Goal: Feedback & Contribution: Leave review/rating

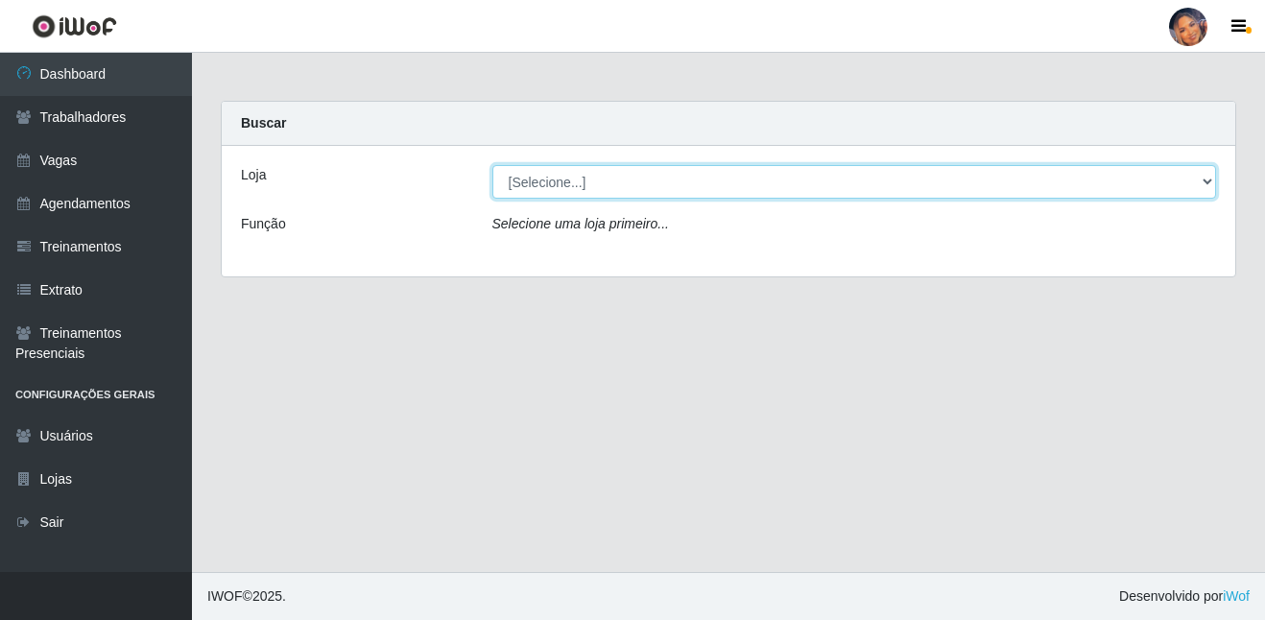
click at [557, 196] on select "[Selecione...] Supermercado Preço Bom" at bounding box center [855, 182] width 725 height 34
select select "169"
click at [493, 165] on select "[Selecione...] Supermercado Preço Bom" at bounding box center [855, 182] width 725 height 34
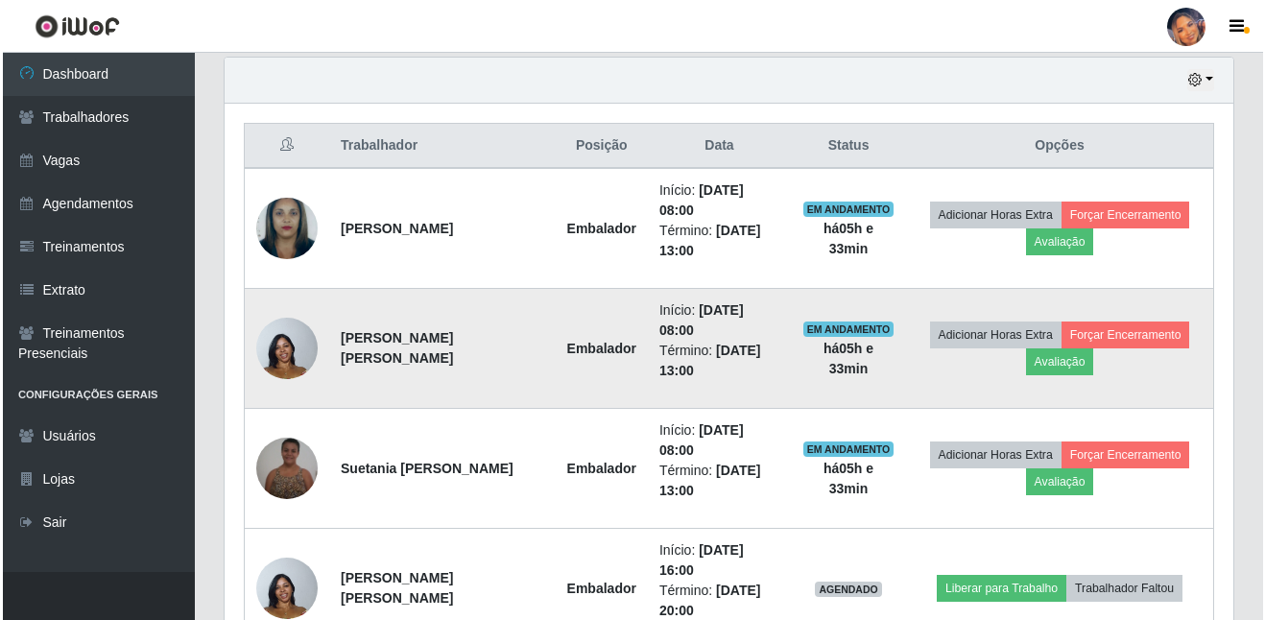
scroll to position [672, 0]
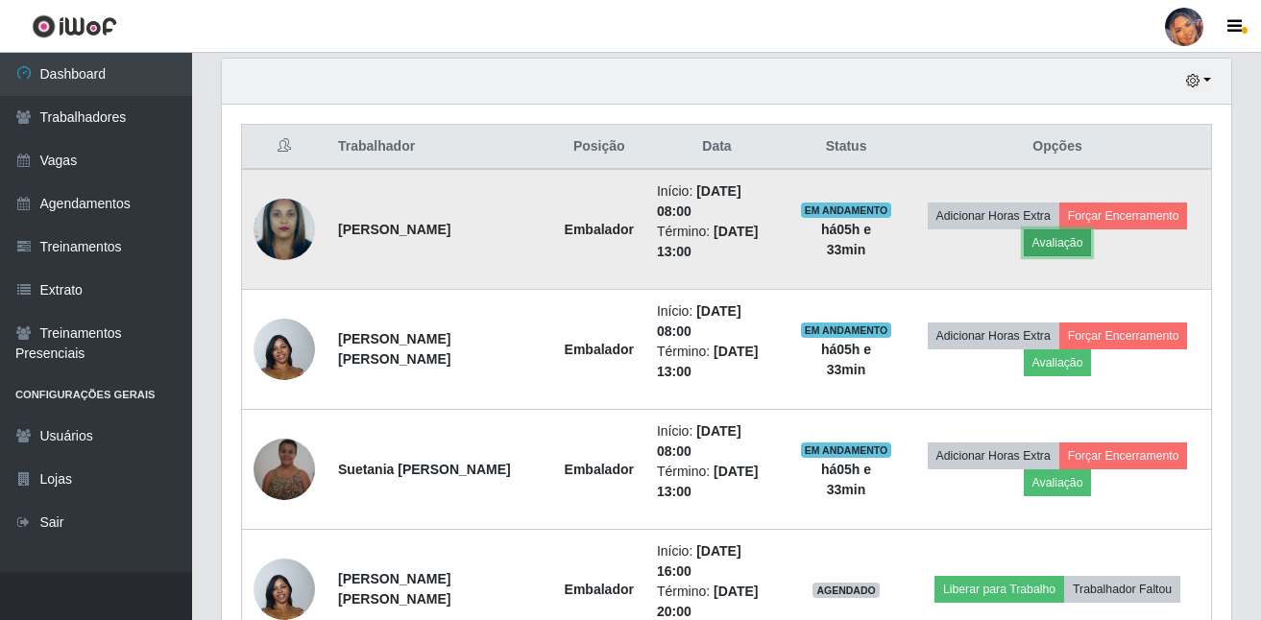
click at [1066, 247] on button "Avaliação" at bounding box center [1058, 242] width 68 height 27
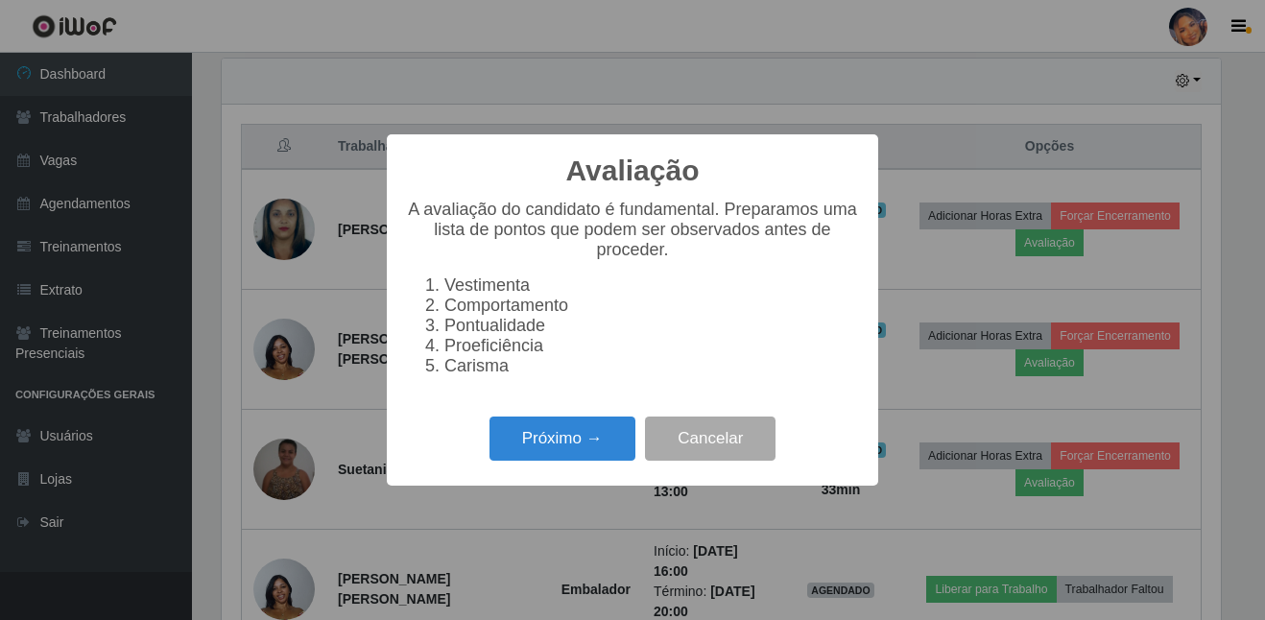
scroll to position [398, 1000]
click at [587, 462] on button "Próximo →" at bounding box center [563, 439] width 146 height 45
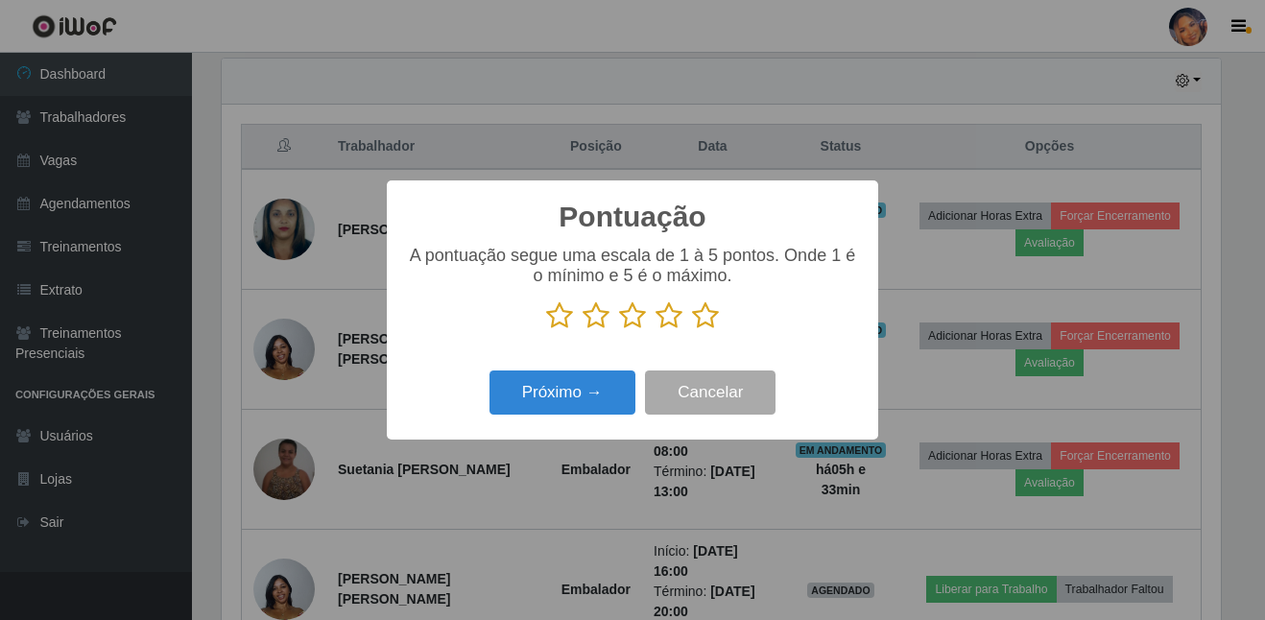
scroll to position [959752, 959151]
click at [700, 319] on icon at bounding box center [705, 315] width 27 height 29
click at [692, 330] on input "radio" at bounding box center [692, 330] width 0 height 0
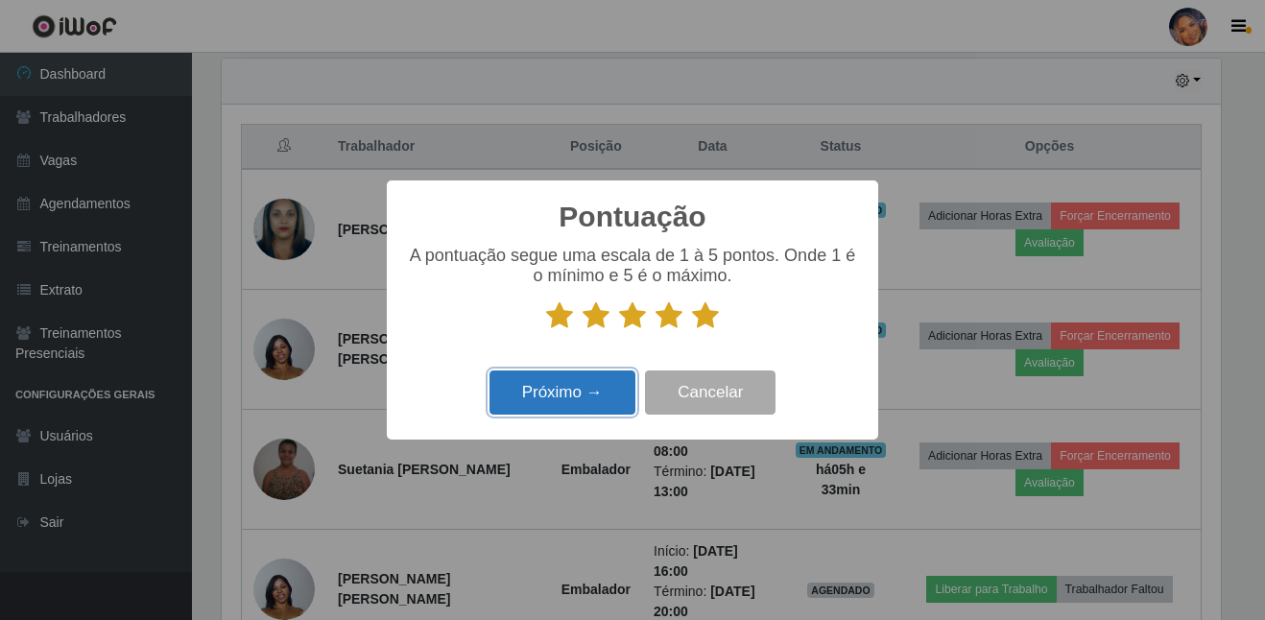
click at [565, 394] on button "Próximo →" at bounding box center [563, 393] width 146 height 45
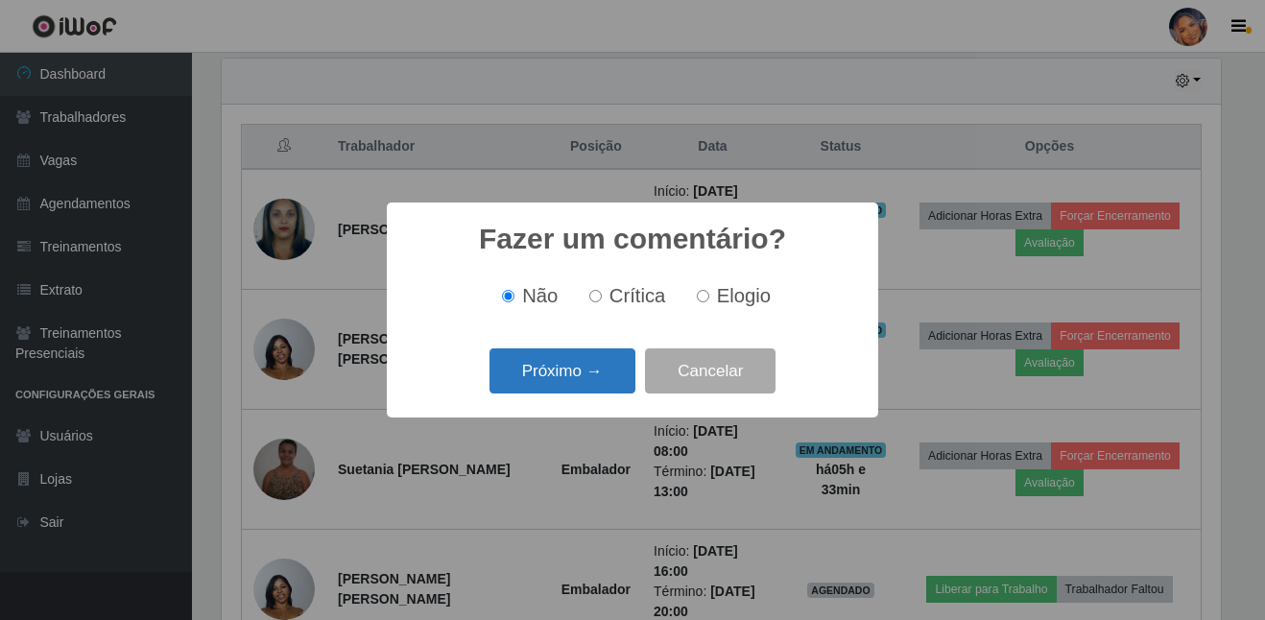
click at [557, 376] on button "Próximo →" at bounding box center [563, 371] width 146 height 45
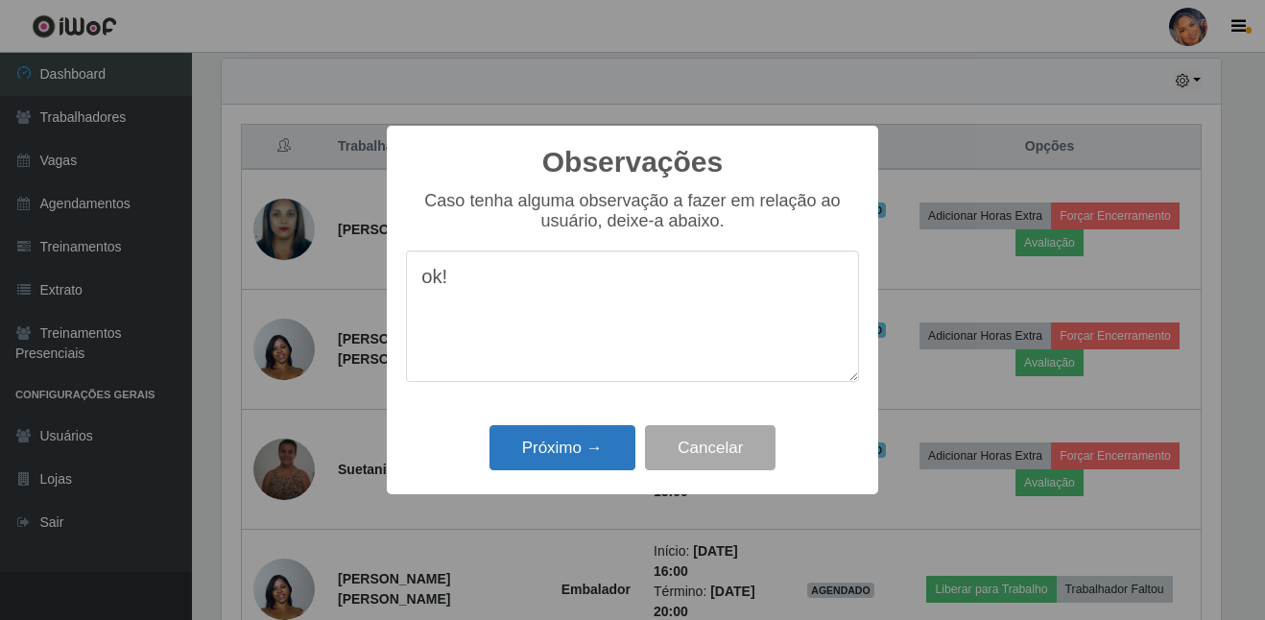
type textarea "ok!"
click at [583, 445] on button "Próximo →" at bounding box center [563, 447] width 146 height 45
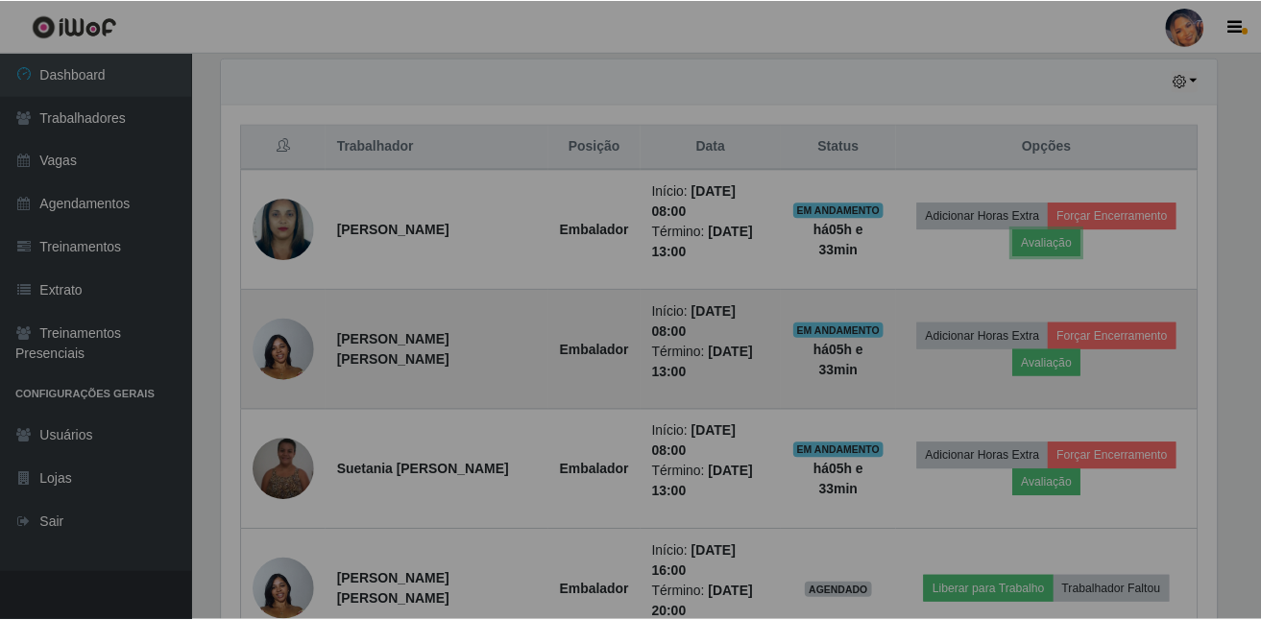
scroll to position [398, 1009]
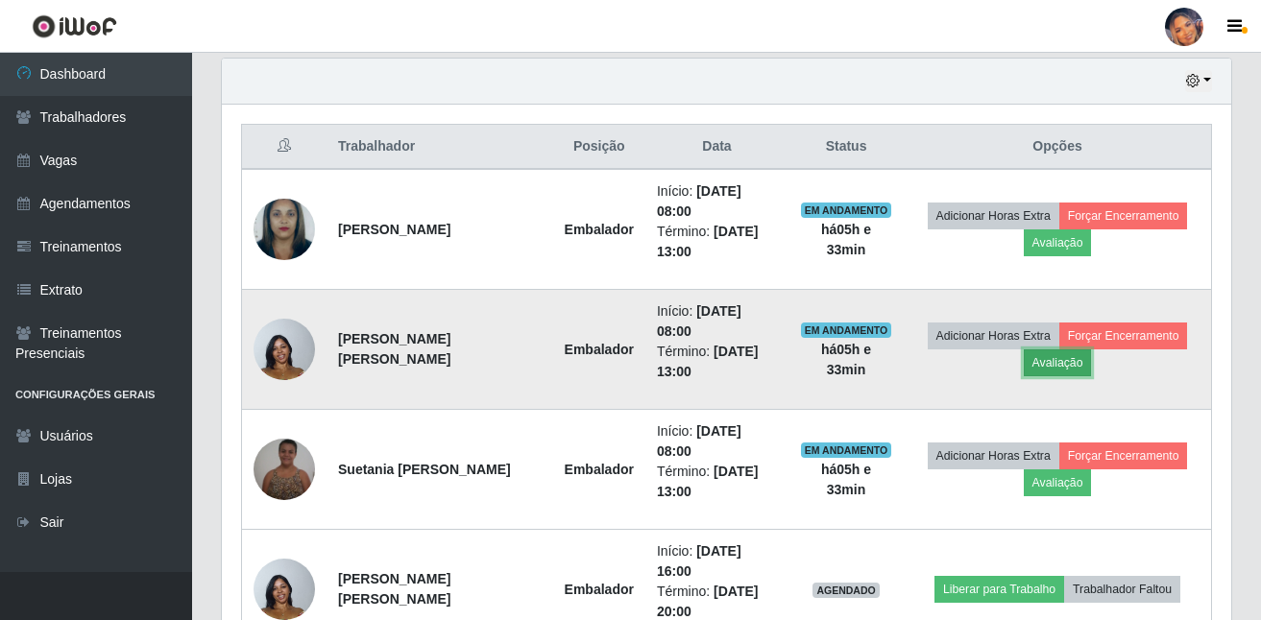
click at [1042, 366] on button "Avaliação" at bounding box center [1058, 362] width 68 height 27
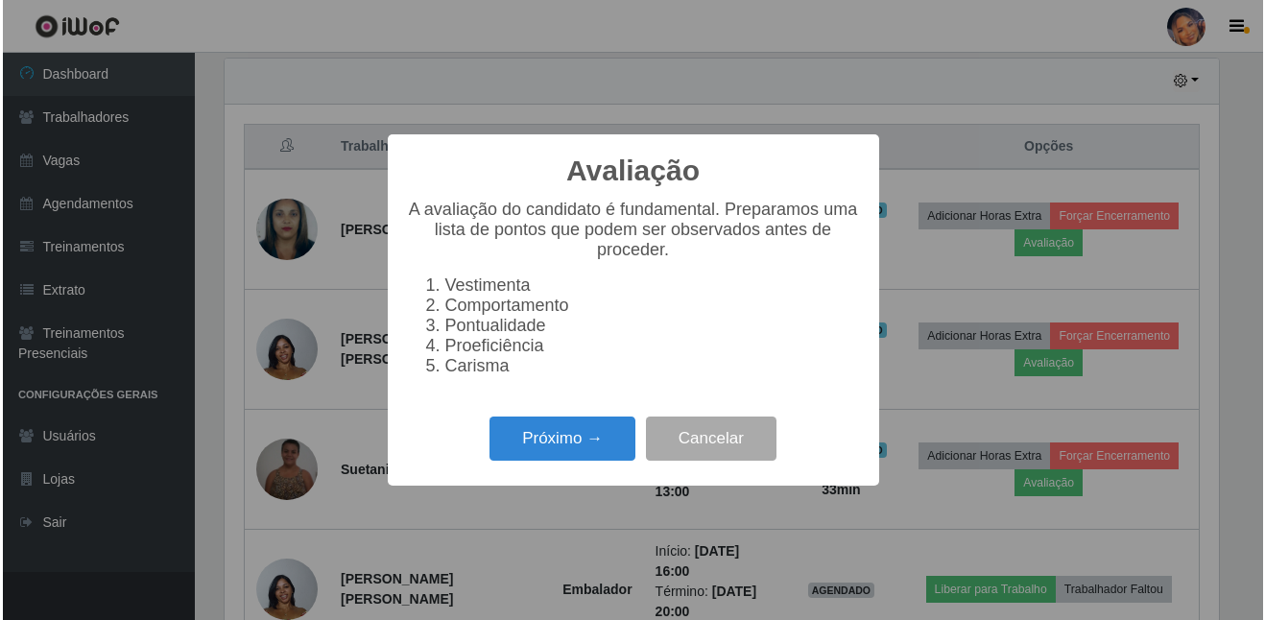
scroll to position [398, 1000]
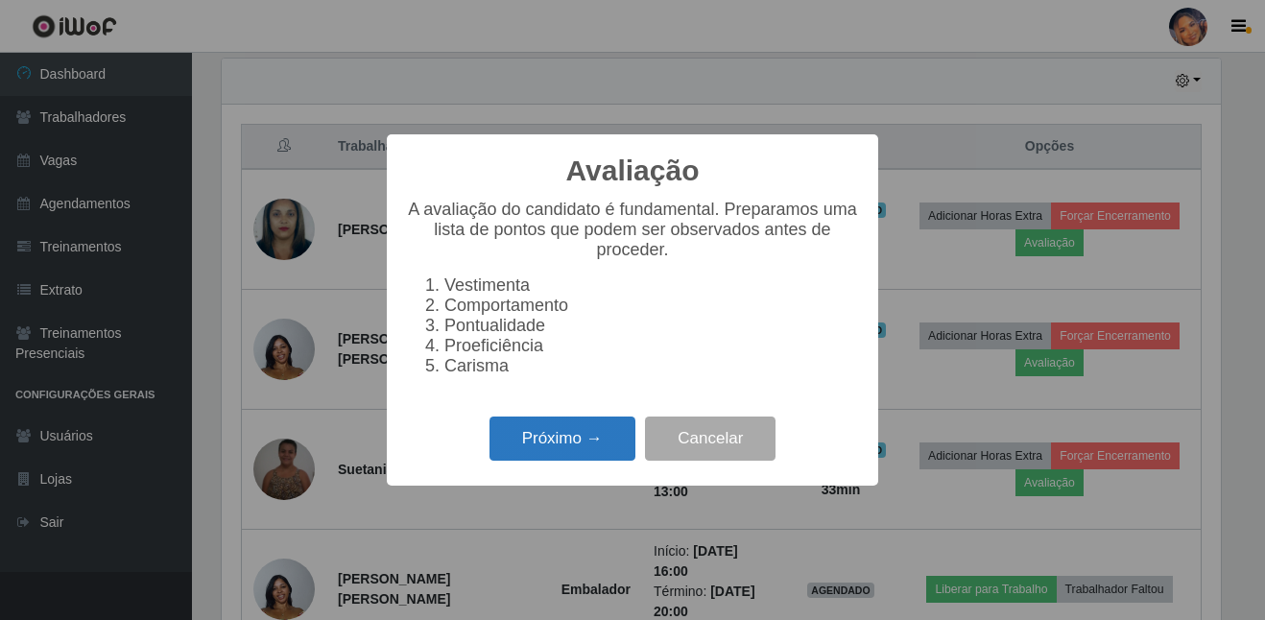
click at [592, 455] on button "Próximo →" at bounding box center [563, 439] width 146 height 45
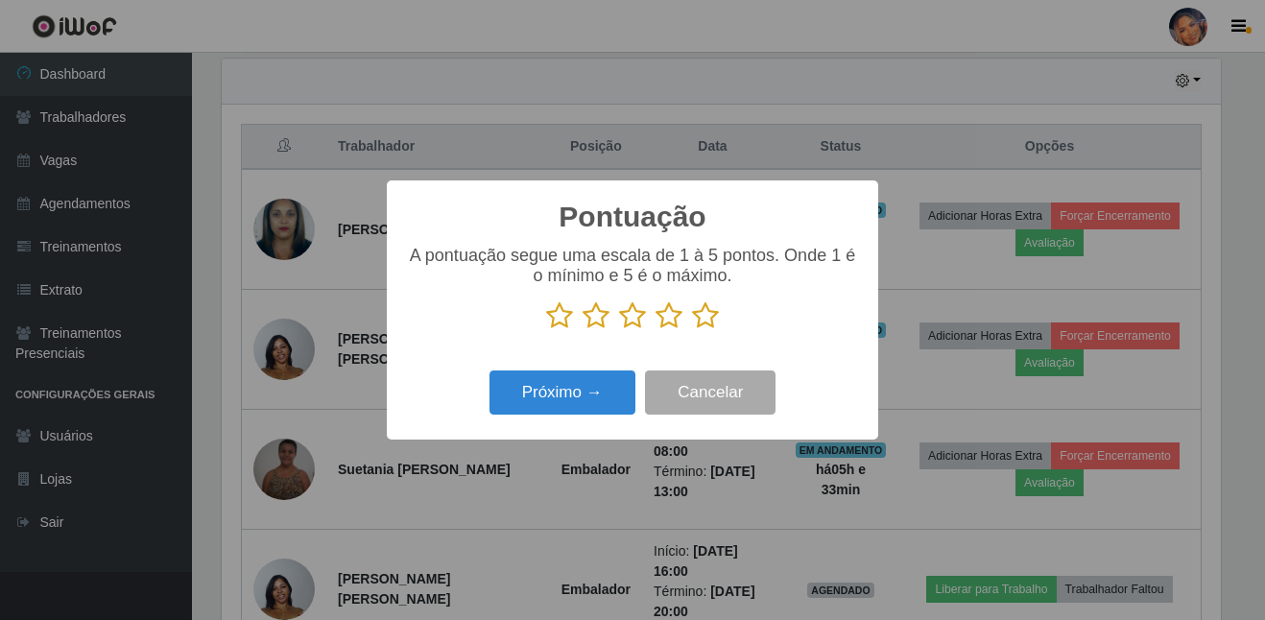
scroll to position [959752, 959151]
click at [715, 309] on icon at bounding box center [705, 315] width 27 height 29
click at [692, 330] on input "radio" at bounding box center [692, 330] width 0 height 0
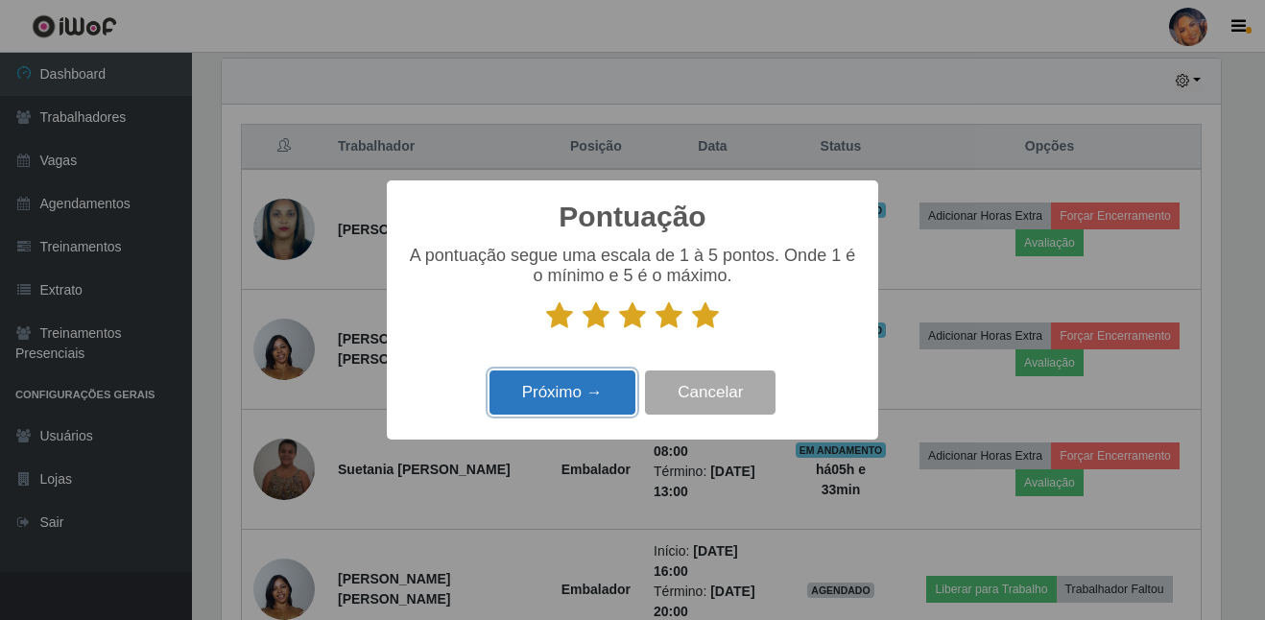
click at [585, 387] on button "Próximo →" at bounding box center [563, 393] width 146 height 45
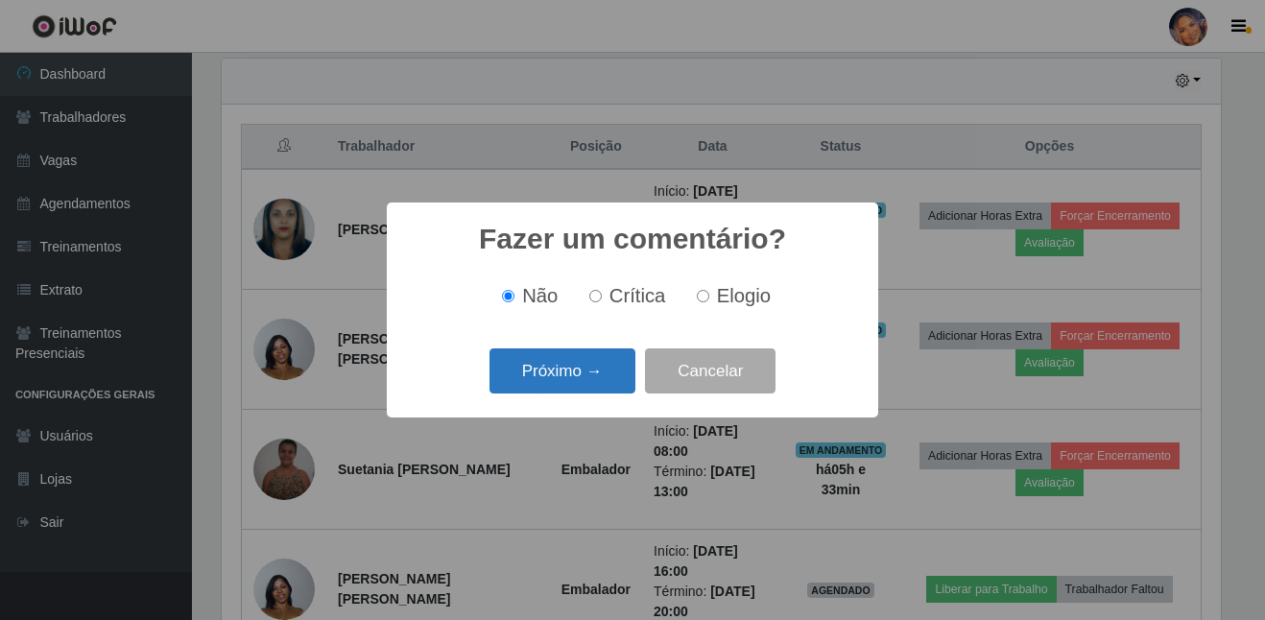
click at [585, 376] on button "Próximo →" at bounding box center [563, 371] width 146 height 45
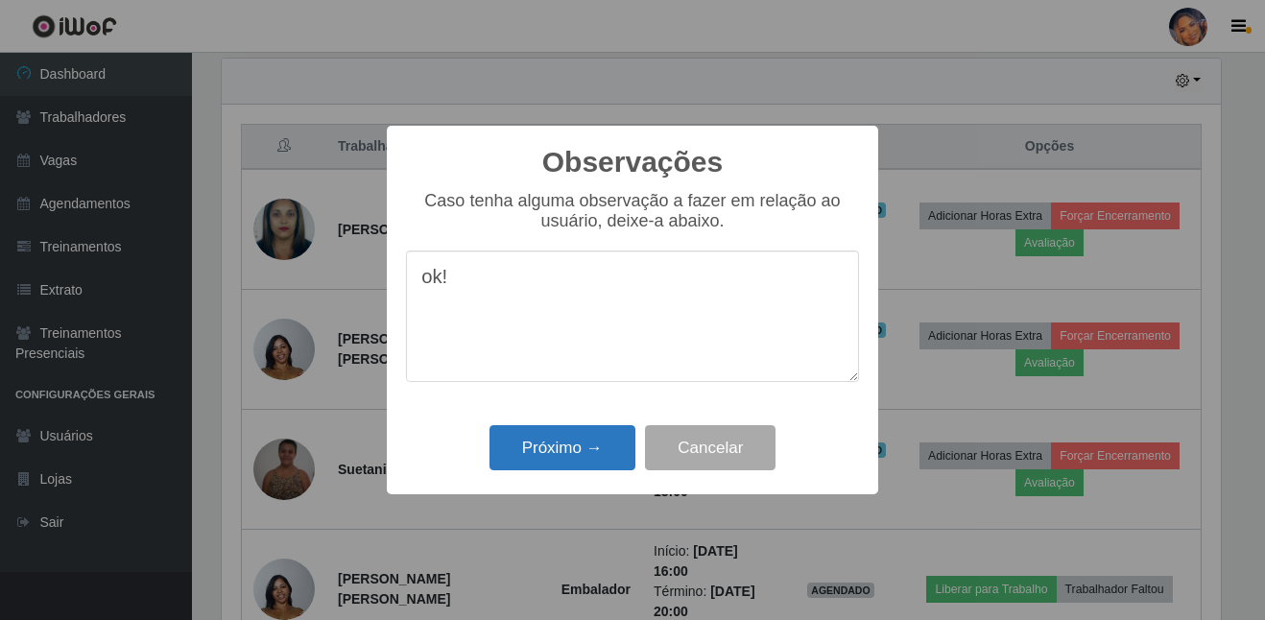
type textarea "ok!"
click at [567, 459] on button "Próximo →" at bounding box center [563, 447] width 146 height 45
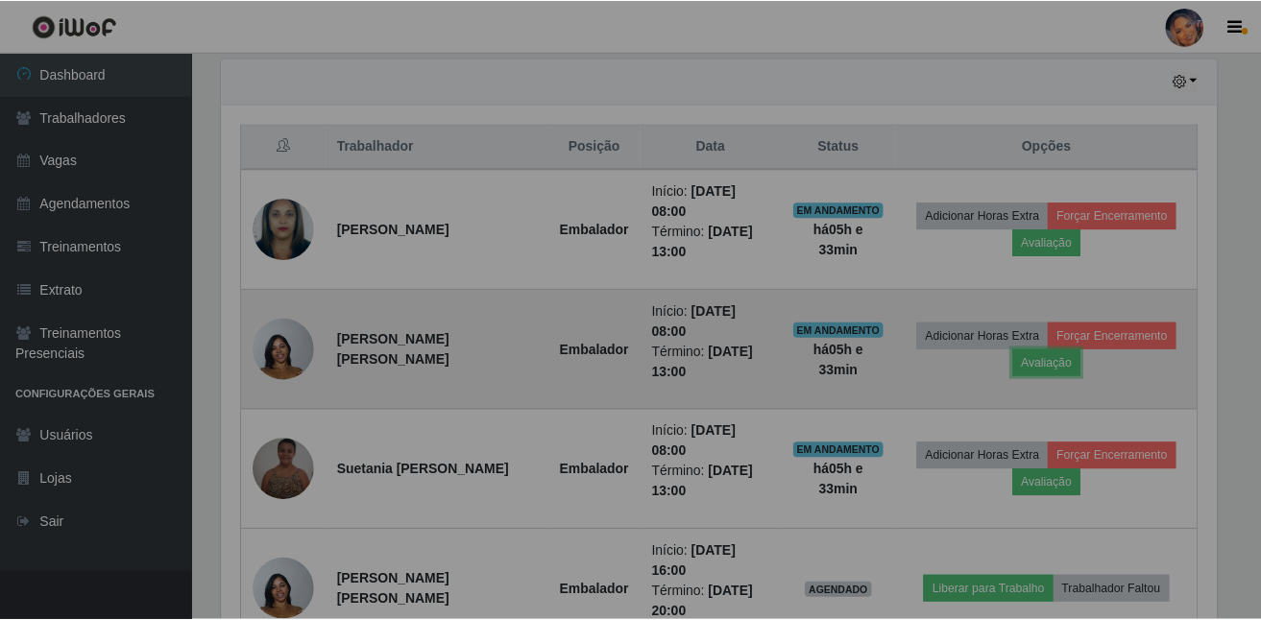
scroll to position [398, 1009]
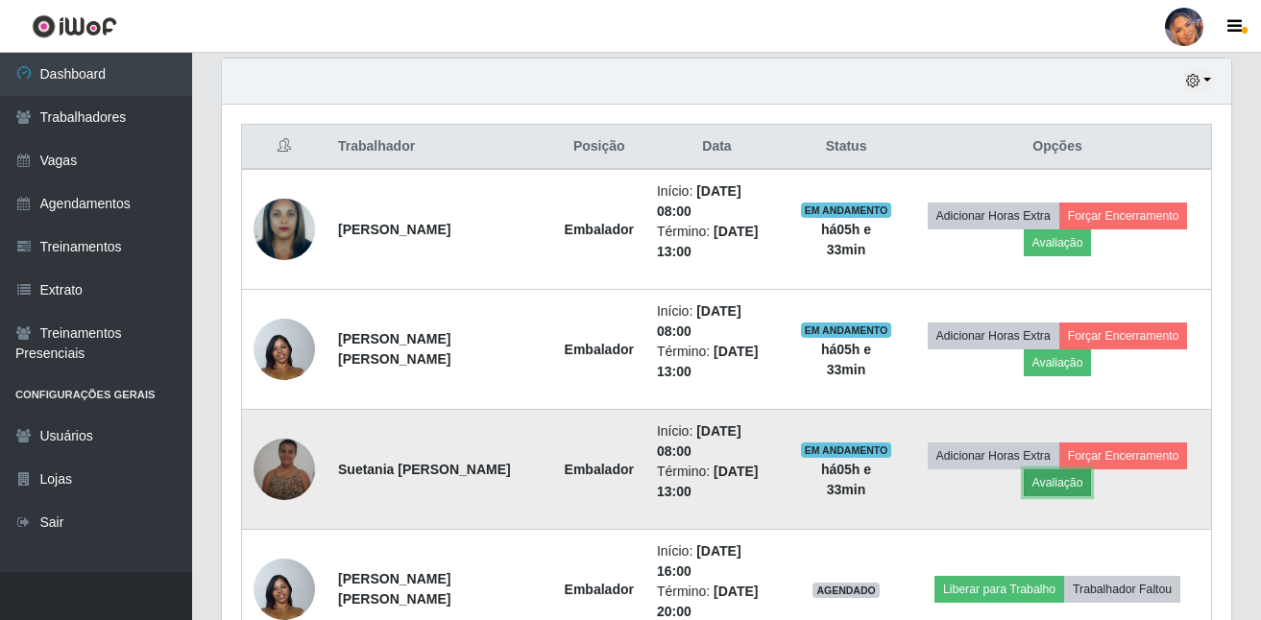
click at [1052, 493] on button "Avaliação" at bounding box center [1058, 483] width 68 height 27
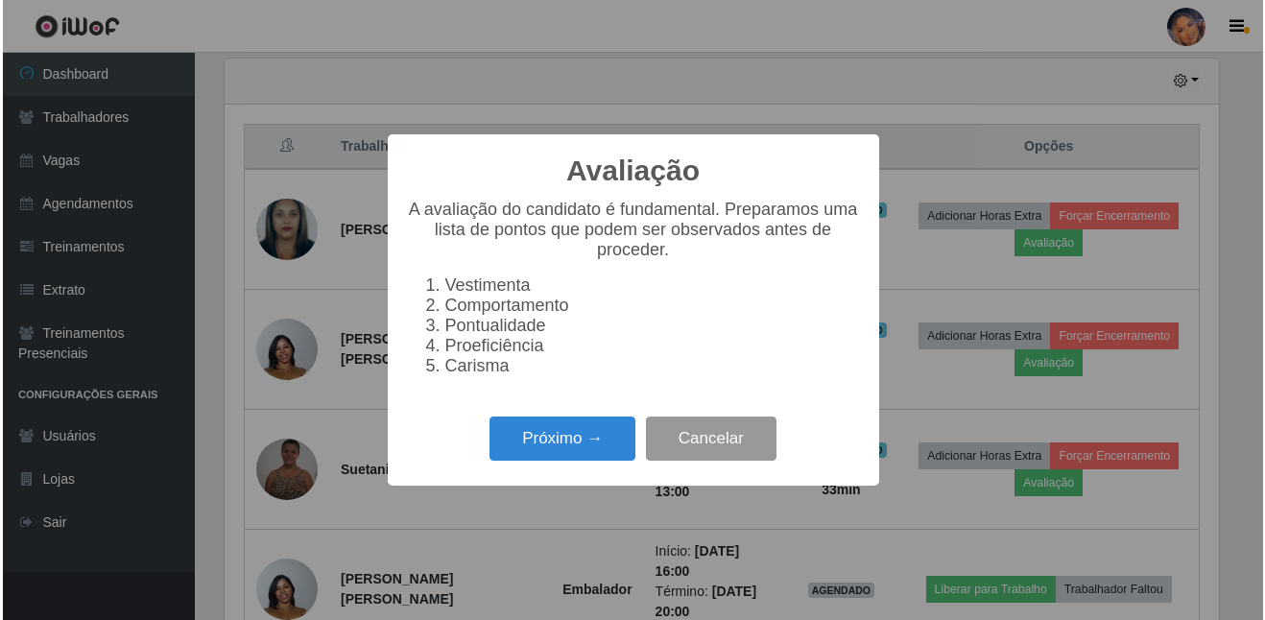
scroll to position [398, 1000]
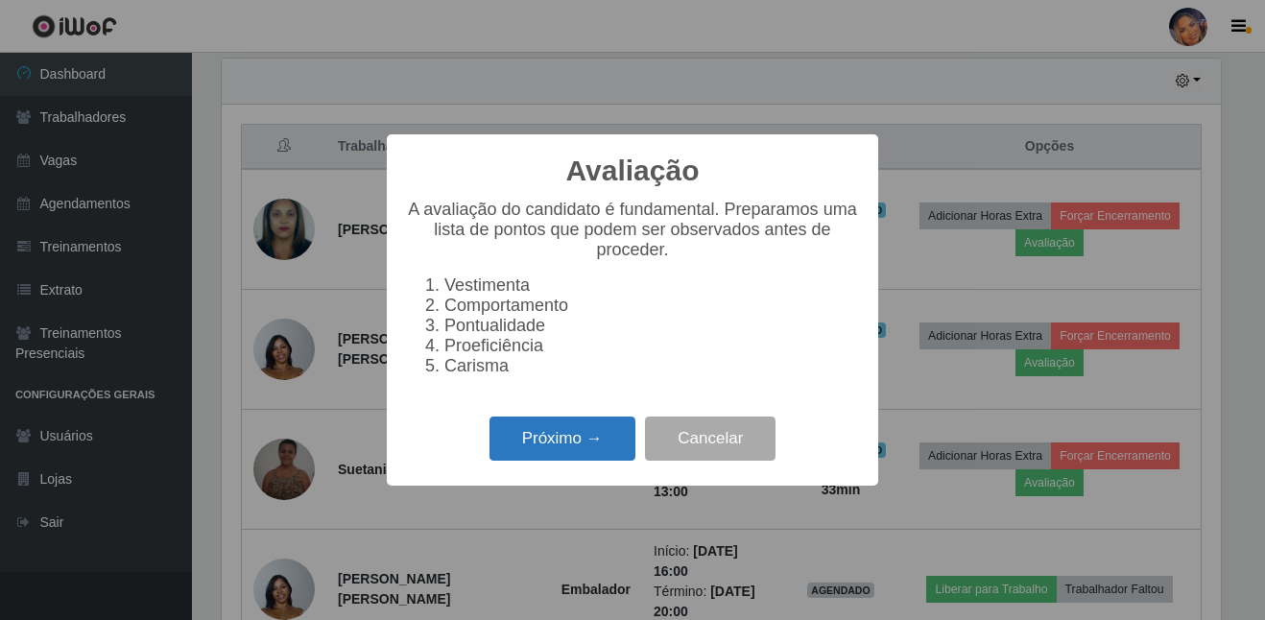
click at [592, 448] on button "Próximo →" at bounding box center [563, 439] width 146 height 45
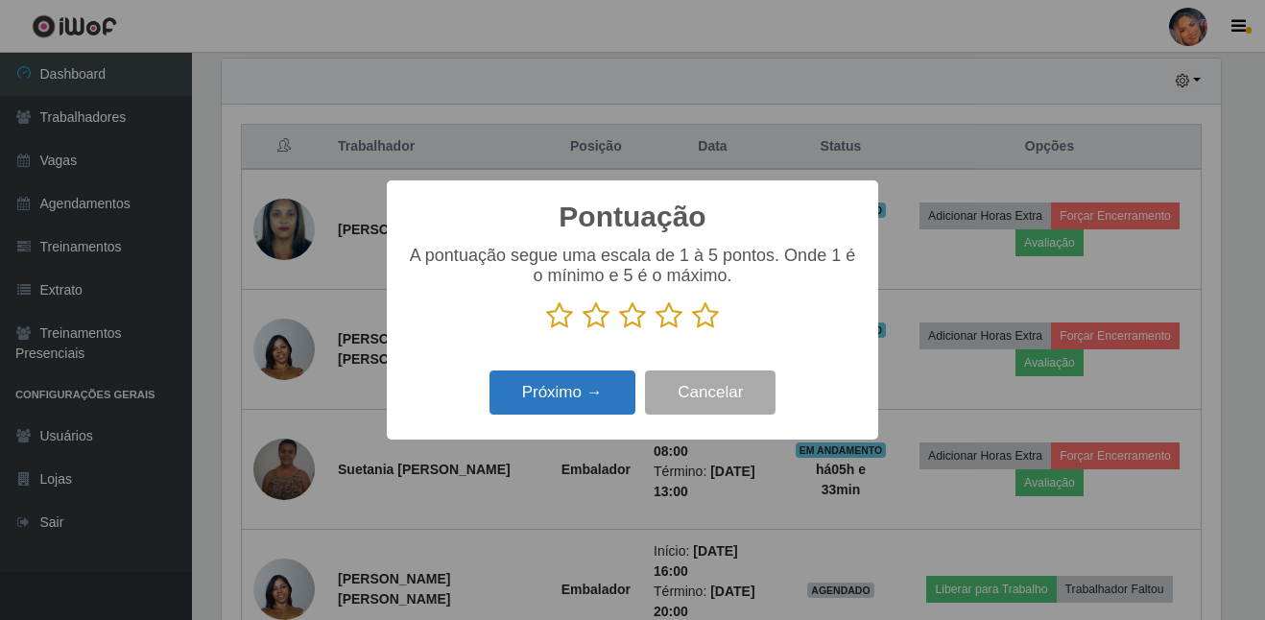
scroll to position [959752, 959151]
click at [698, 326] on icon at bounding box center [705, 315] width 27 height 29
click at [692, 330] on input "radio" at bounding box center [692, 330] width 0 height 0
click at [562, 396] on button "Próximo →" at bounding box center [563, 393] width 146 height 45
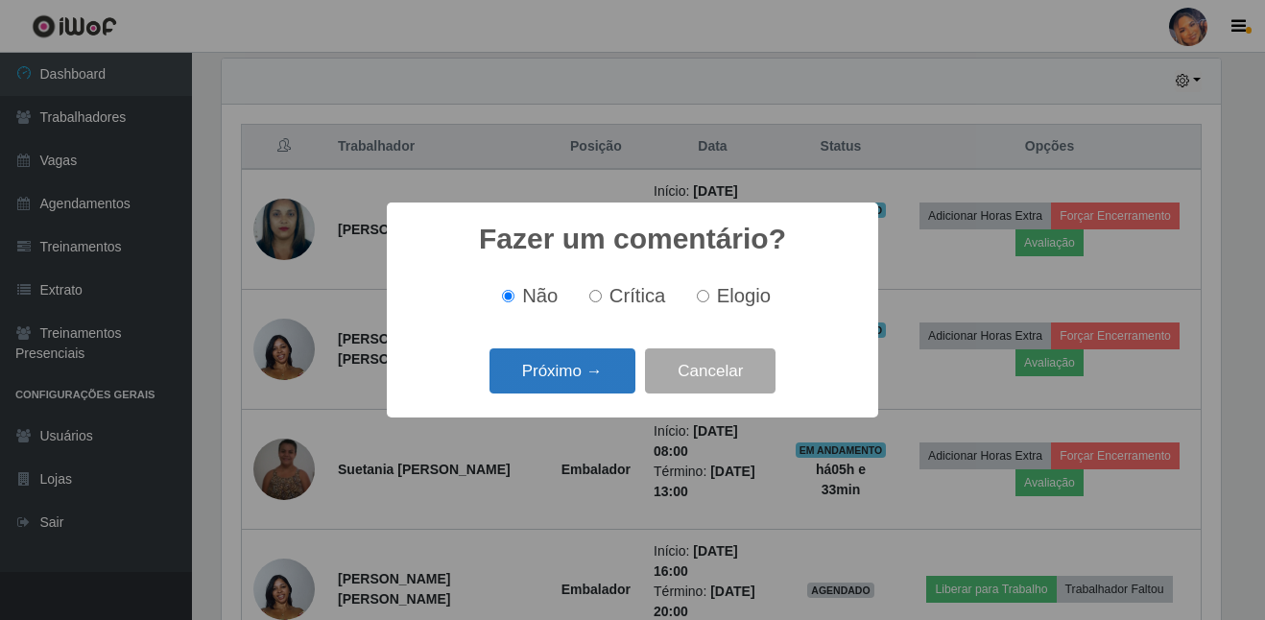
click at [558, 394] on div "Próximo → Cancelar" at bounding box center [632, 371] width 453 height 55
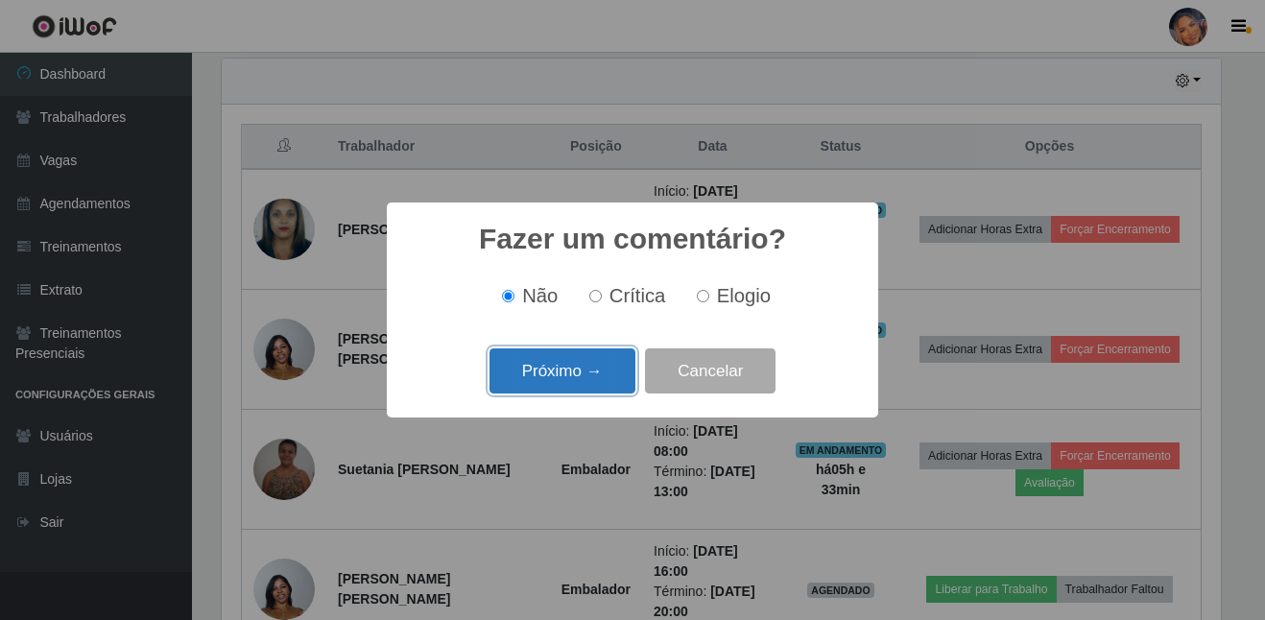
click at [560, 383] on button "Próximo →" at bounding box center [563, 371] width 146 height 45
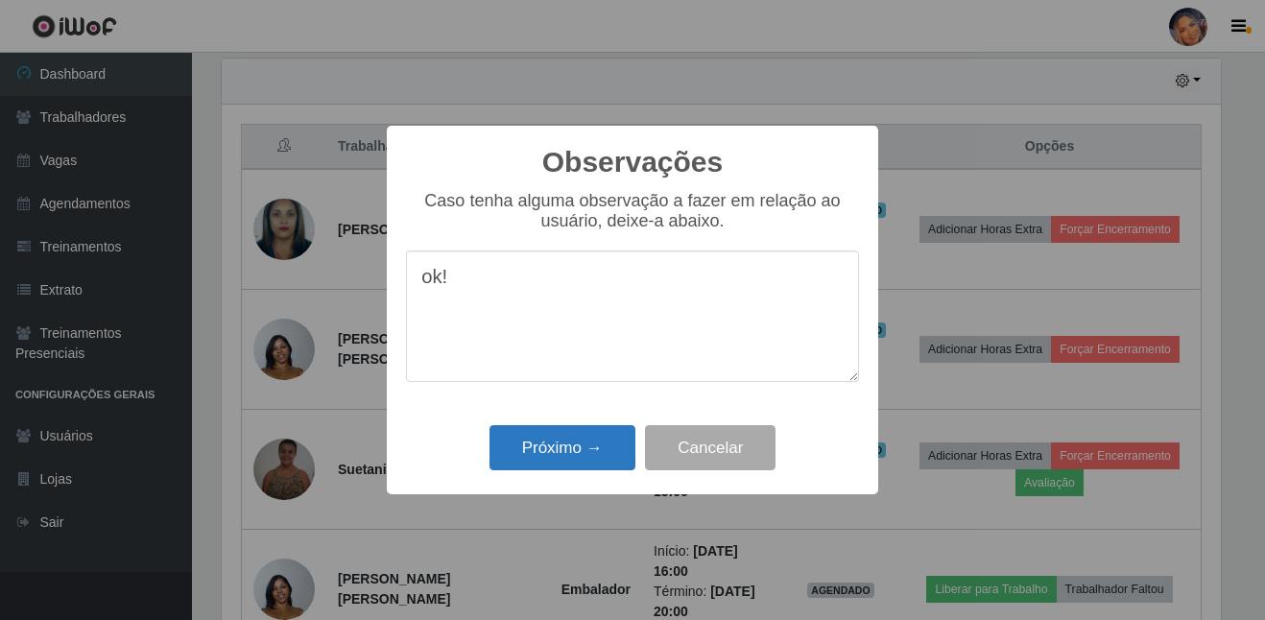
type textarea "ok!"
click at [539, 441] on button "Próximo →" at bounding box center [563, 447] width 146 height 45
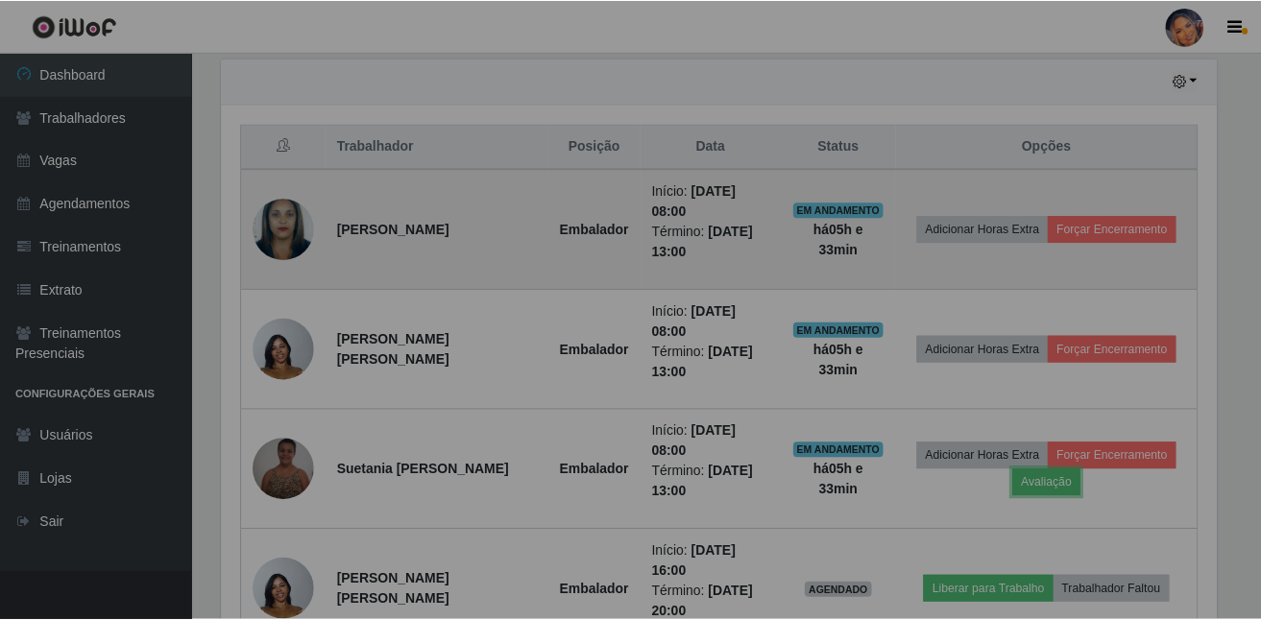
scroll to position [398, 1009]
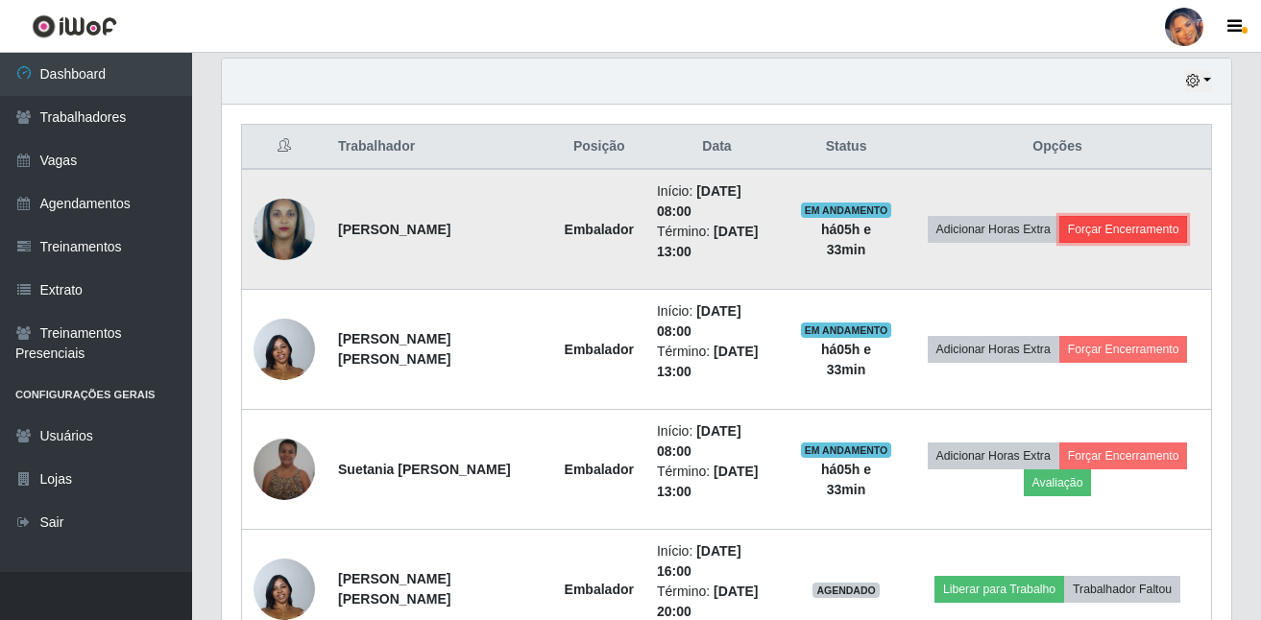
drag, startPoint x: 1123, startPoint y: 232, endPoint x: 1108, endPoint y: 234, distance: 15.5
click at [1108, 234] on button "Forçar Encerramento" at bounding box center [1123, 229] width 129 height 27
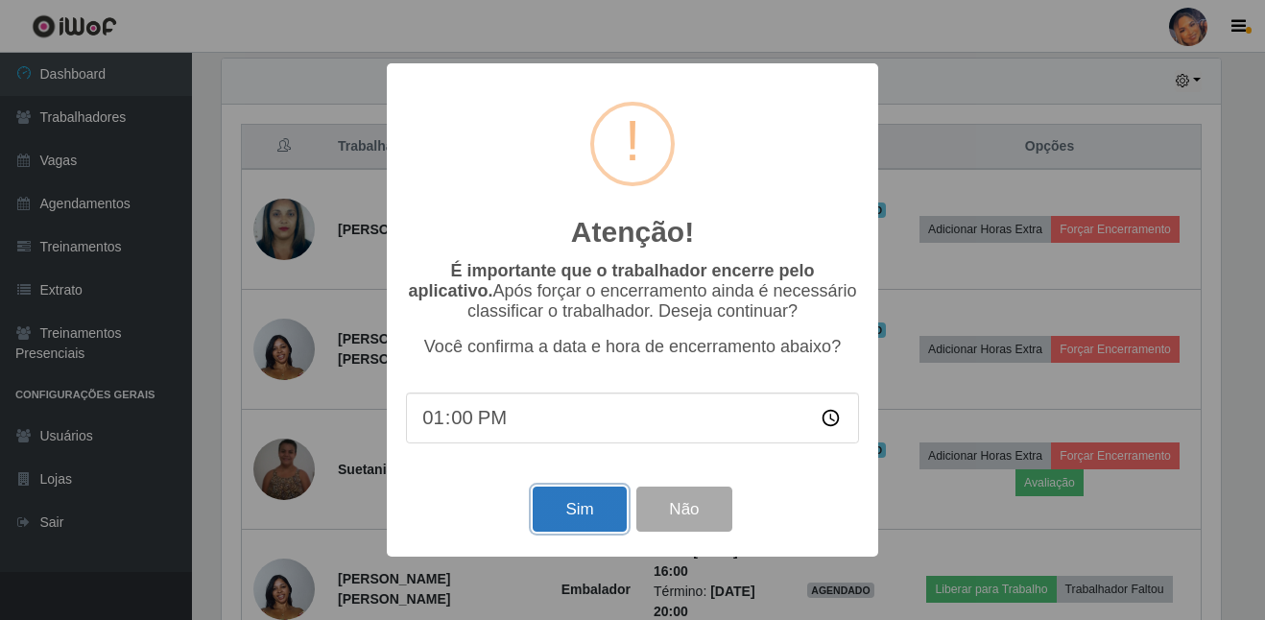
click at [577, 524] on button "Sim" at bounding box center [579, 509] width 93 height 45
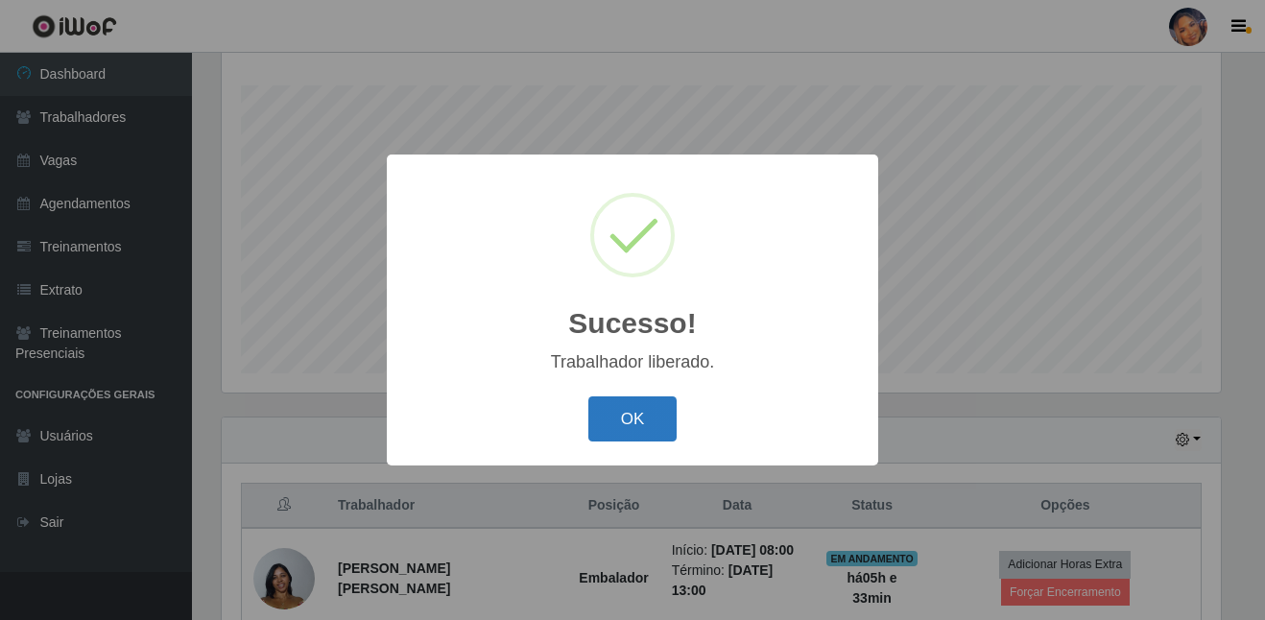
click at [650, 430] on button "OK" at bounding box center [633, 419] width 89 height 45
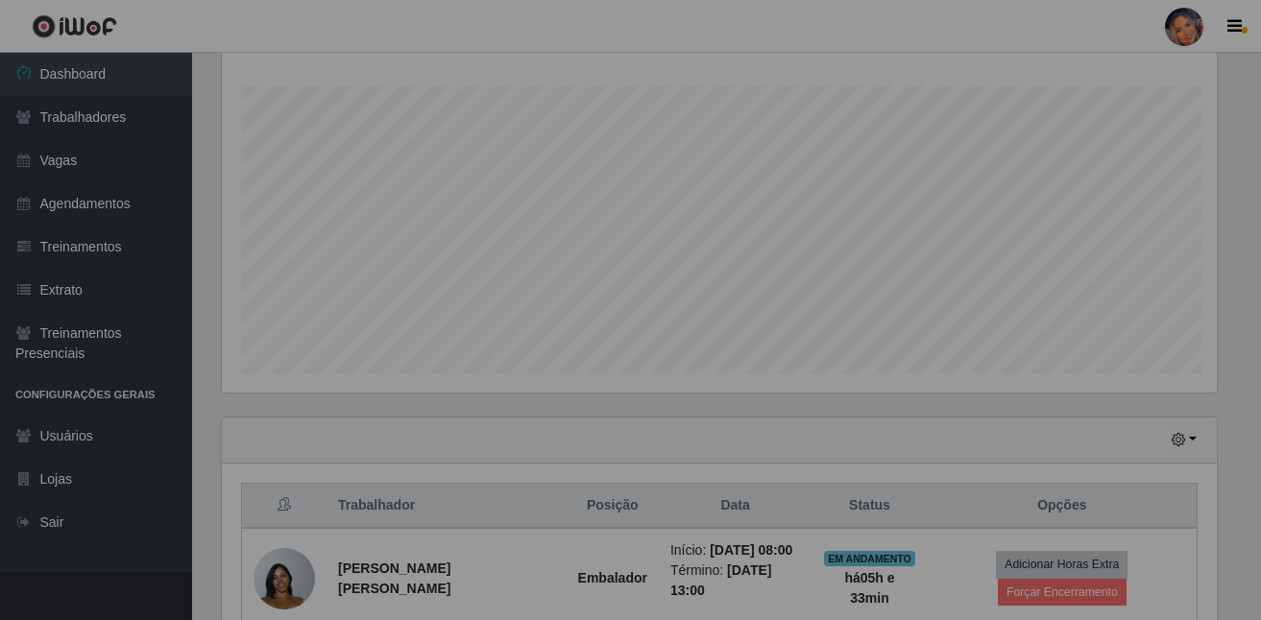
scroll to position [0, 0]
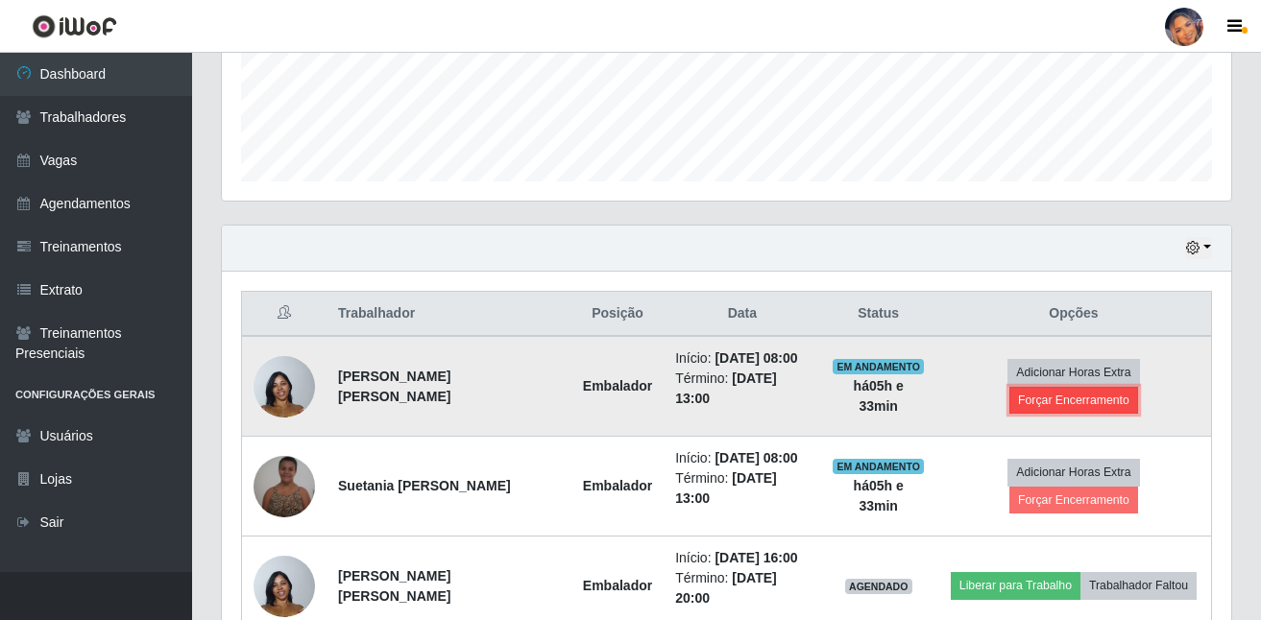
click at [1034, 404] on button "Forçar Encerramento" at bounding box center [1073, 400] width 129 height 27
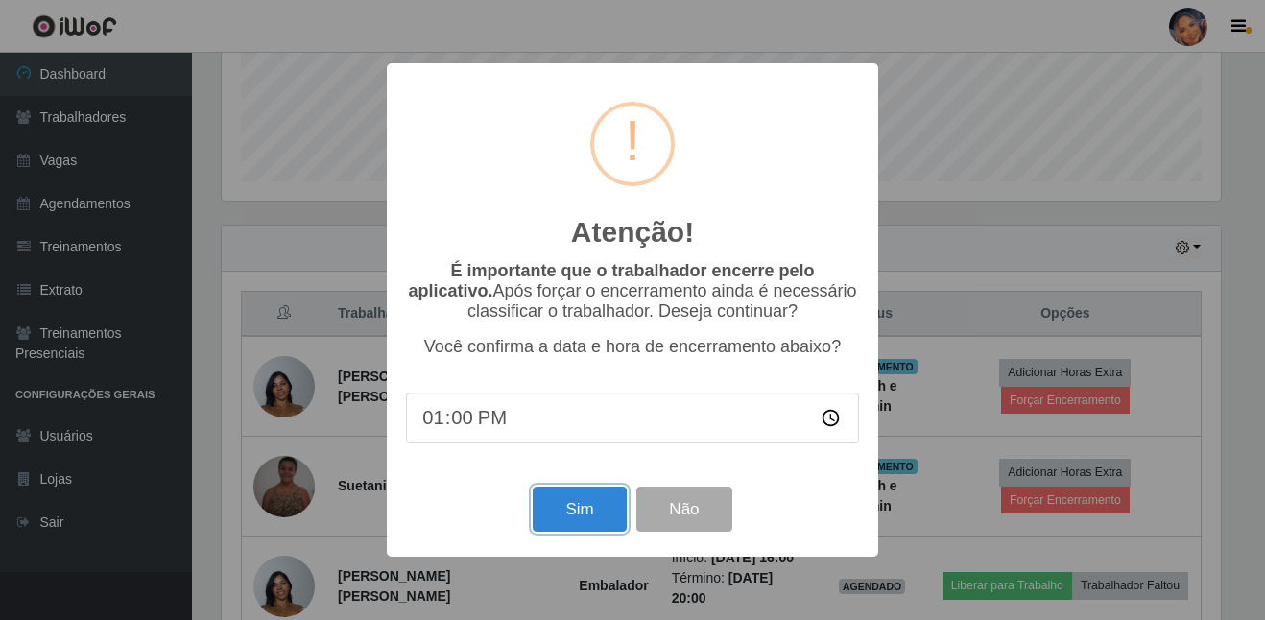
drag, startPoint x: 571, startPoint y: 527, endPoint x: 580, endPoint y: 507, distance: 21.9
click at [572, 521] on button "Sim" at bounding box center [579, 509] width 93 height 45
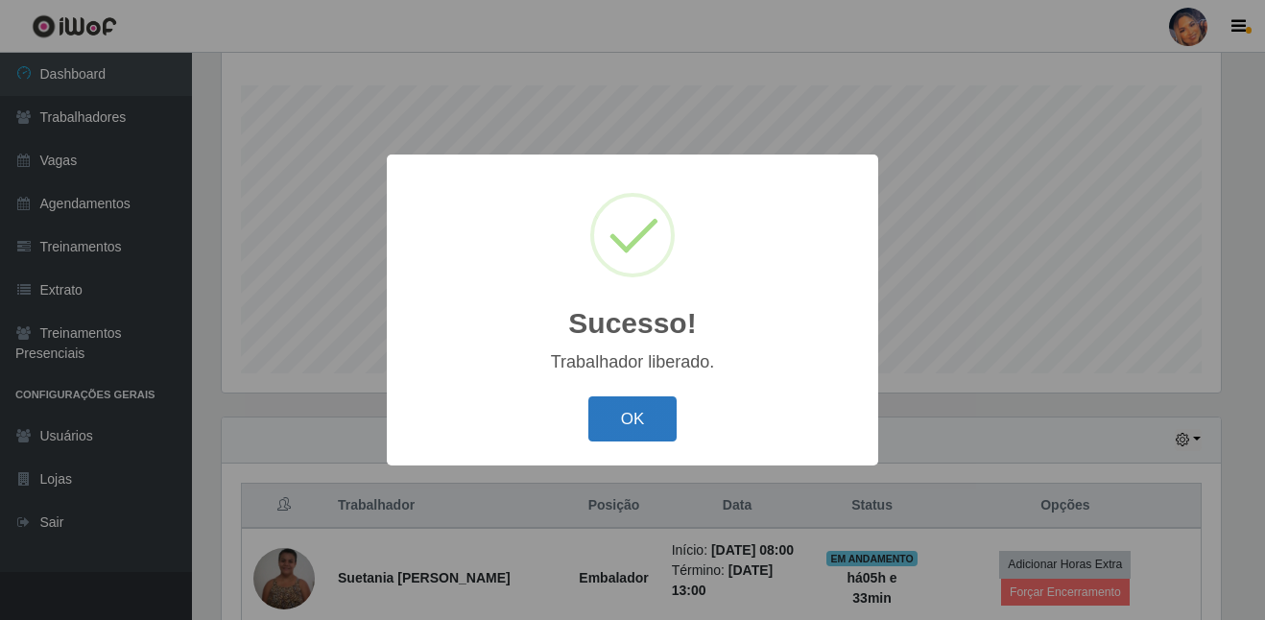
click at [628, 405] on button "OK" at bounding box center [633, 419] width 89 height 45
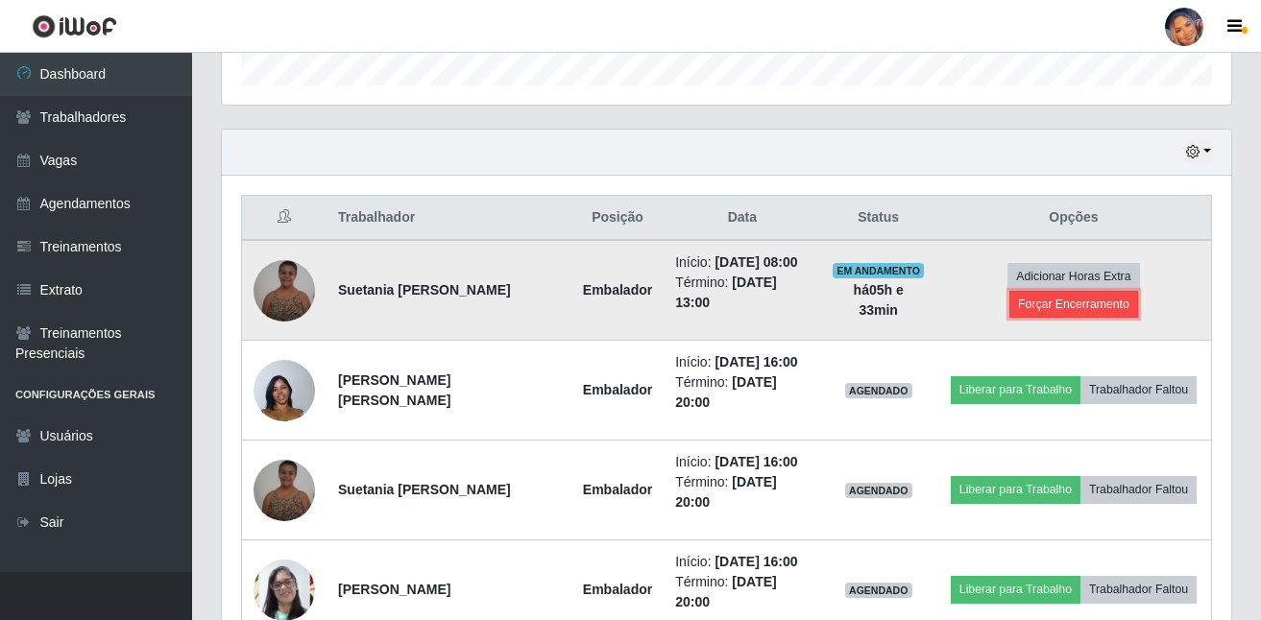
click at [1109, 313] on button "Forçar Encerramento" at bounding box center [1073, 304] width 129 height 27
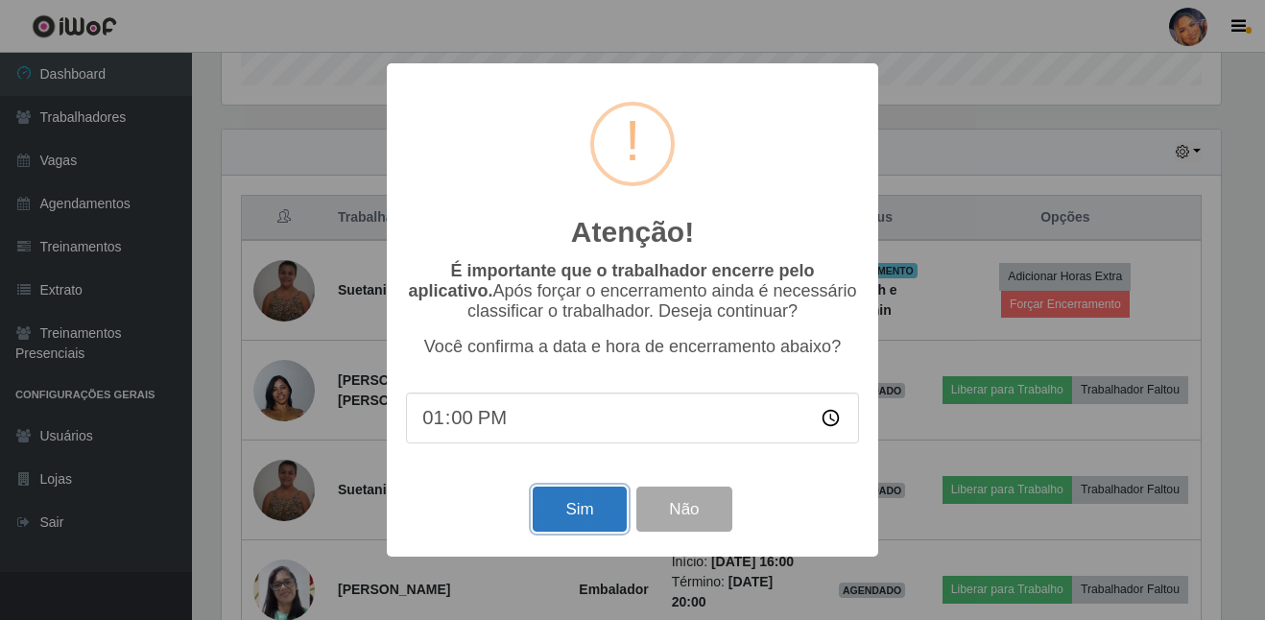
click at [579, 515] on button "Sim" at bounding box center [579, 509] width 93 height 45
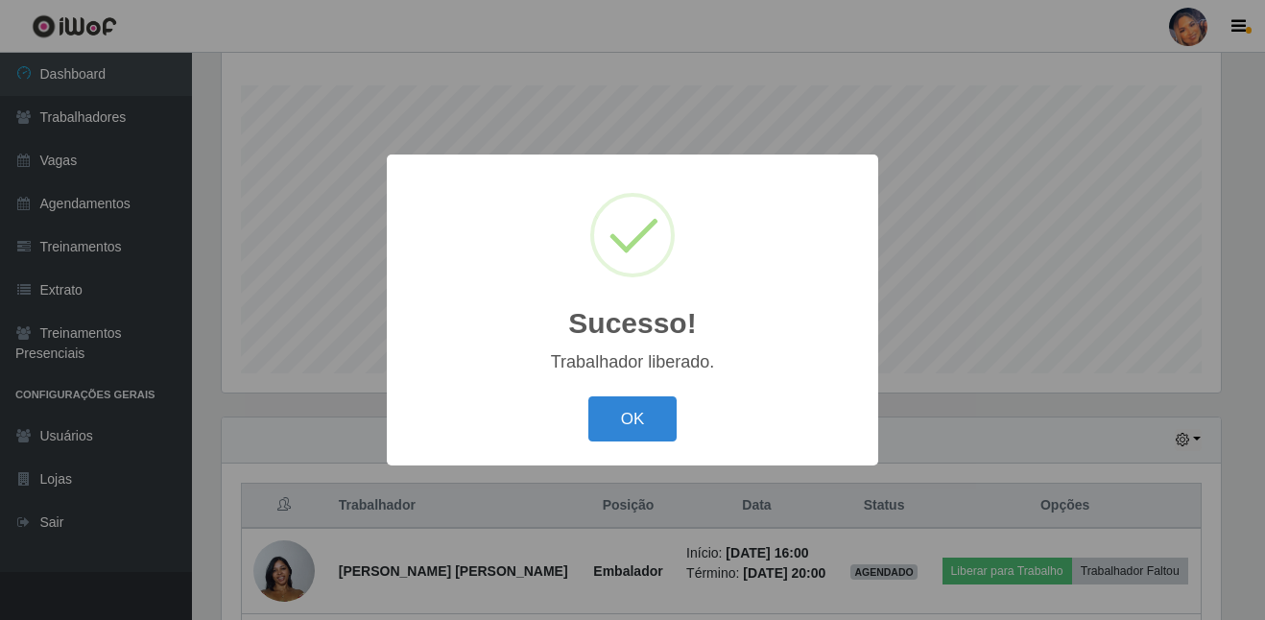
drag, startPoint x: 639, startPoint y: 431, endPoint x: 654, endPoint y: 419, distance: 19.1
click at [639, 430] on button "OK" at bounding box center [633, 419] width 89 height 45
